Goal: Task Accomplishment & Management: Manage account settings

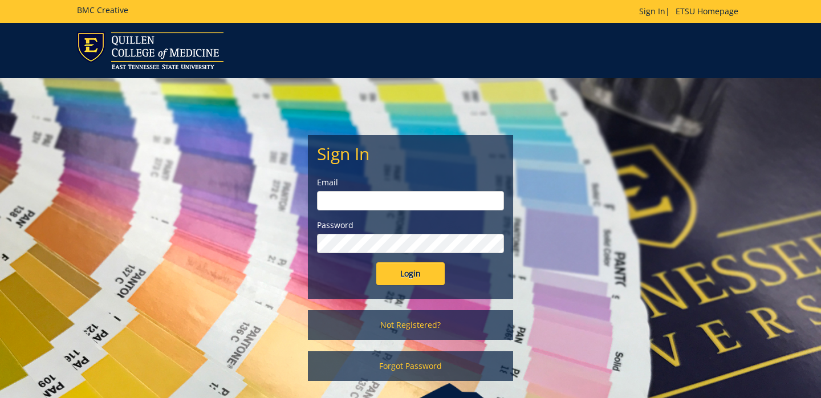
click at [381, 197] on input "email" at bounding box center [410, 200] width 187 height 19
type input "[EMAIL_ADDRESS][DOMAIN_NAME]"
click at [376, 262] on input "Login" at bounding box center [410, 273] width 68 height 23
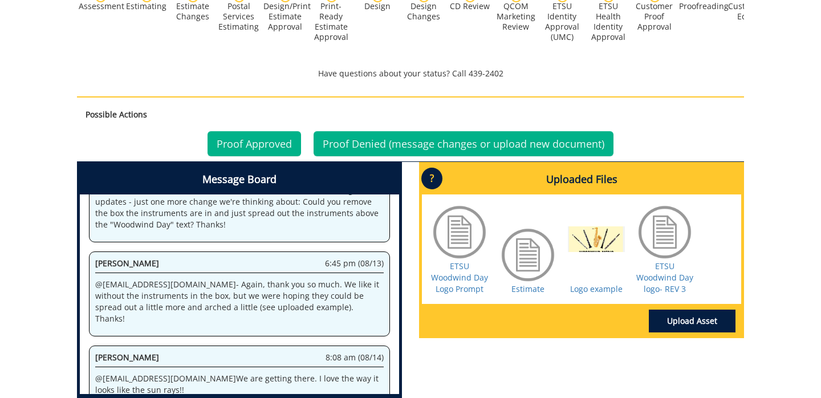
scroll to position [458, 0]
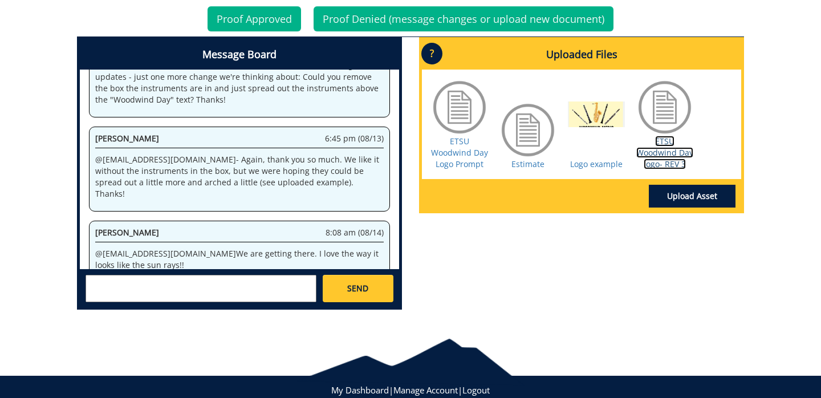
click at [659, 155] on link "ETSU Woodwind Day logo- REV 3" at bounding box center [665, 153] width 57 height 34
